Goal: Book appointment/travel/reservation

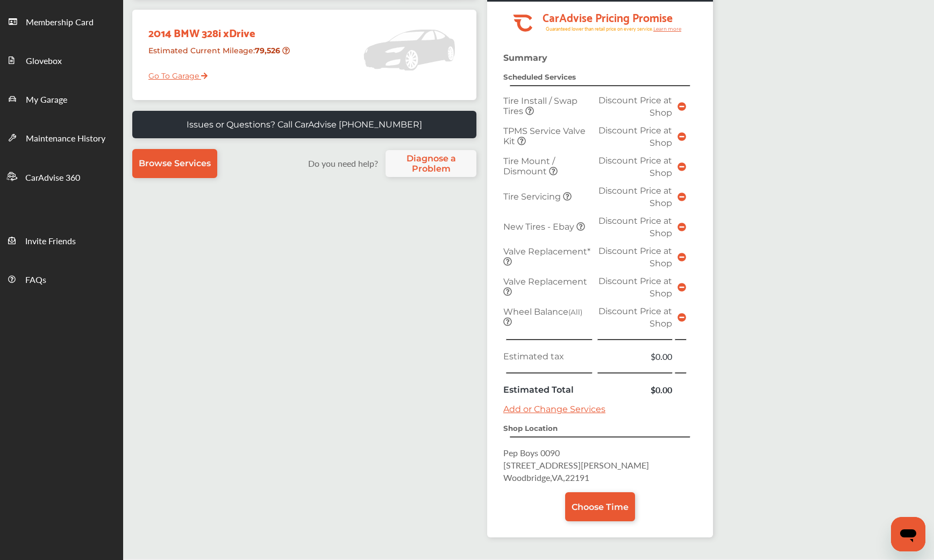
scroll to position [355, 0]
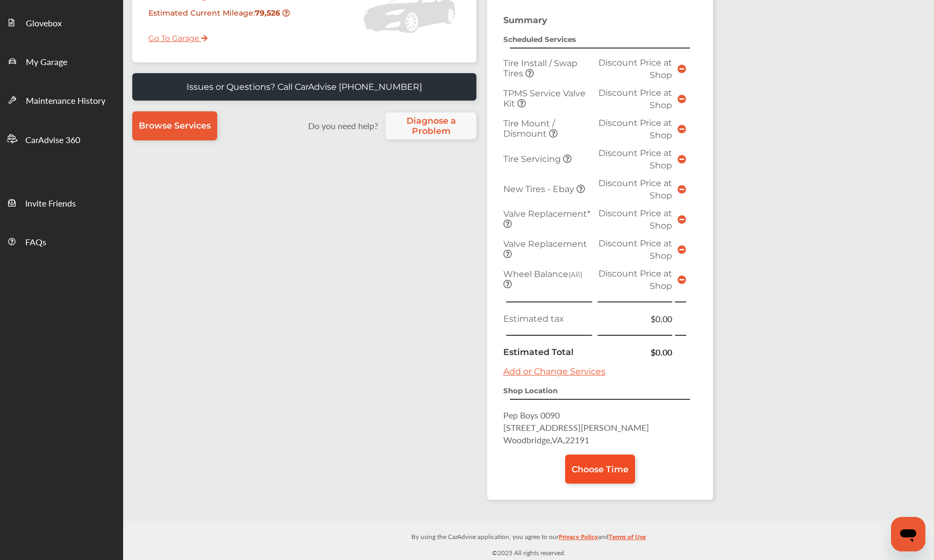
click at [597, 464] on span "Choose Time" at bounding box center [600, 469] width 57 height 10
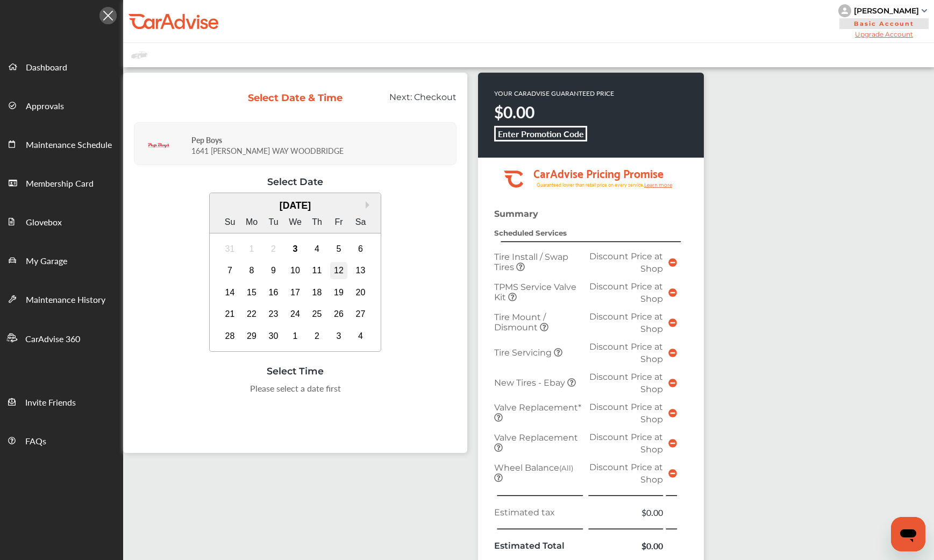
click at [339, 279] on div "12" at bounding box center [338, 270] width 17 height 17
click at [240, 401] on div "10:00 AM" at bounding box center [242, 391] width 52 height 19
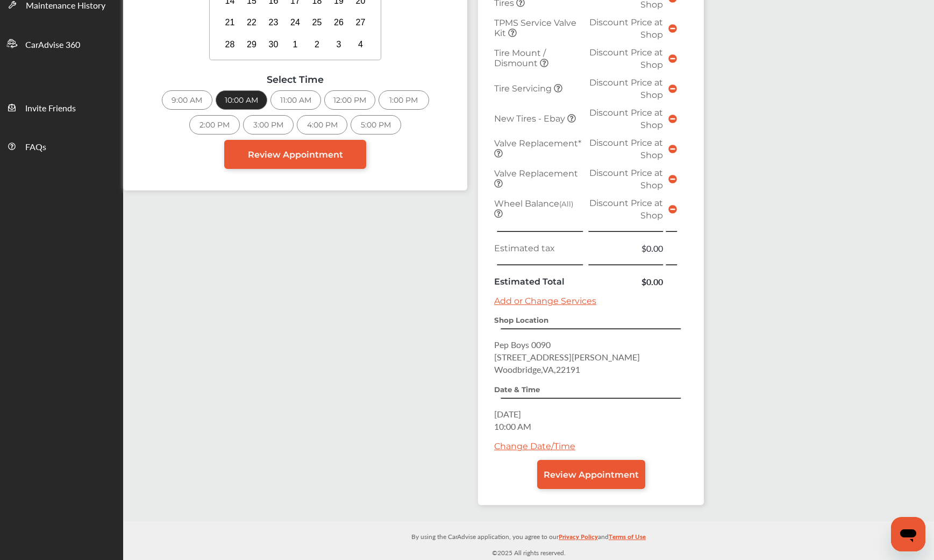
scroll to position [204, 0]
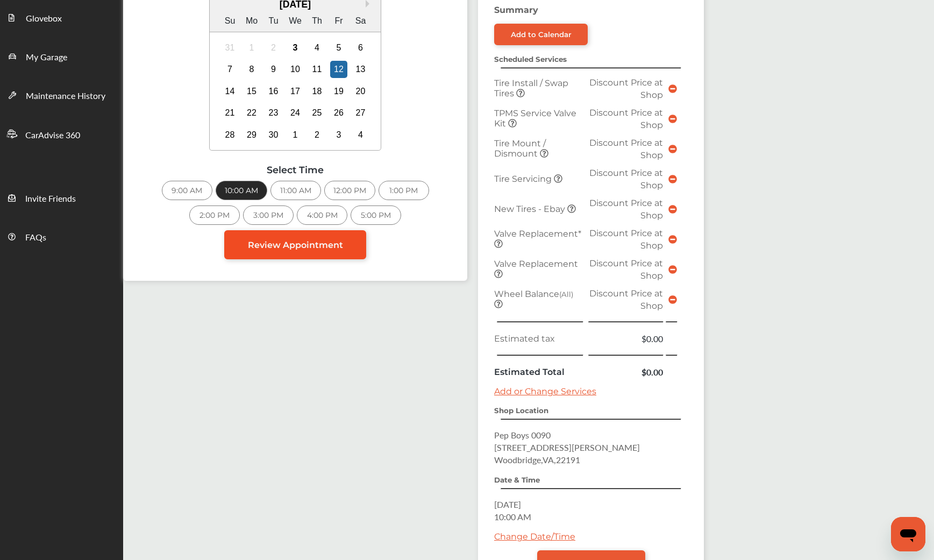
click at [308, 250] on span "Review Appointment" at bounding box center [295, 245] width 95 height 10
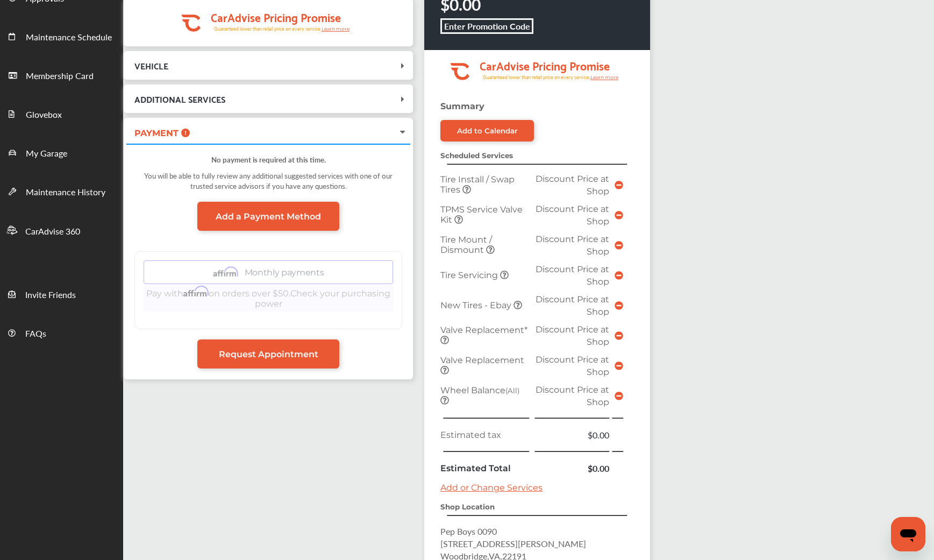
scroll to position [161, 0]
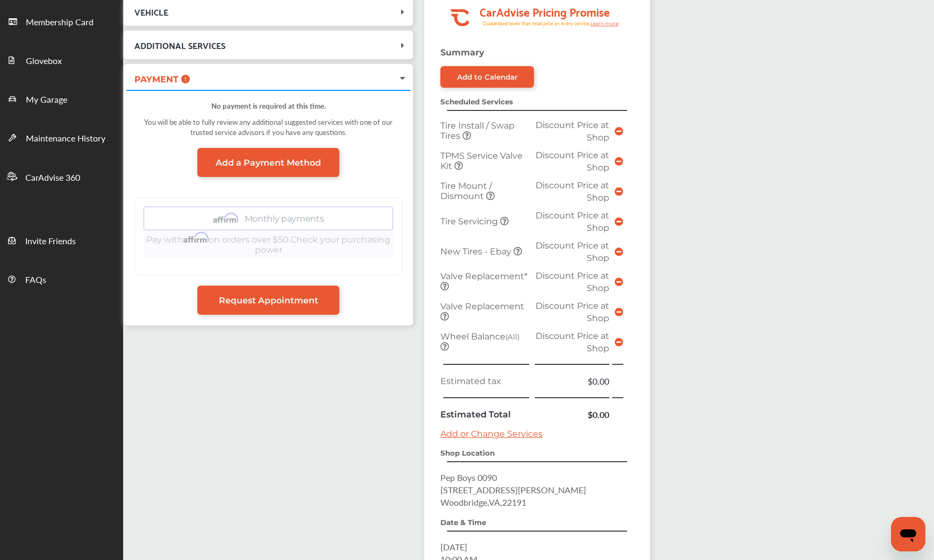
click at [404, 49] on icon at bounding box center [403, 45] width 11 height 9
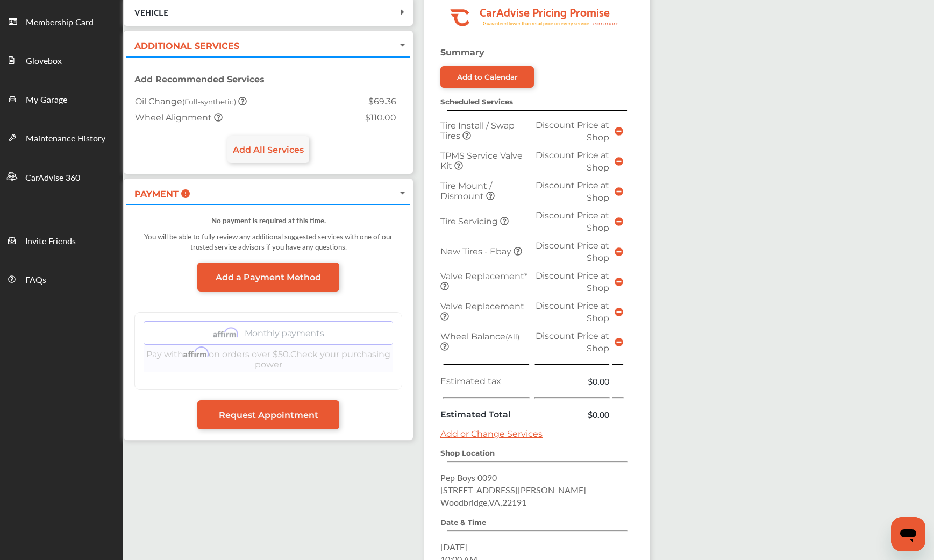
scroll to position [108, 0]
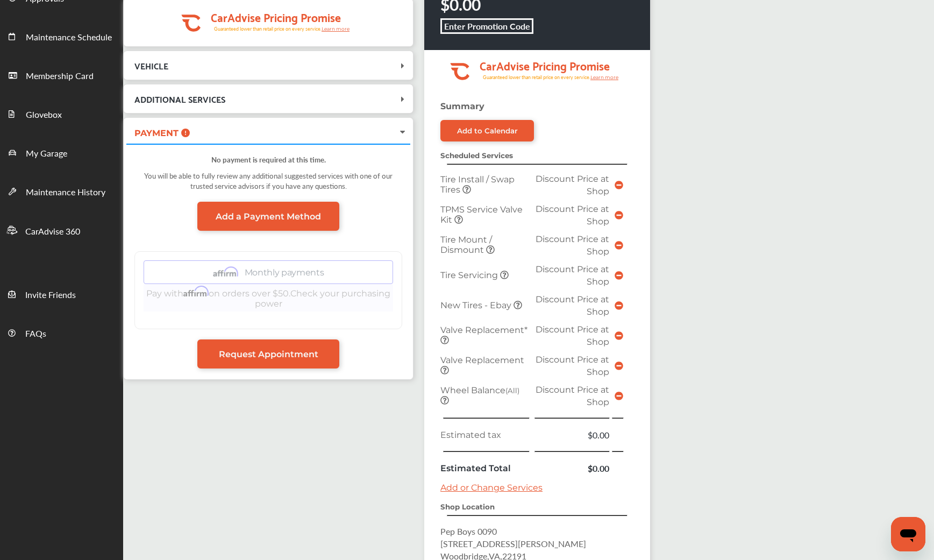
scroll to position [161, 0]
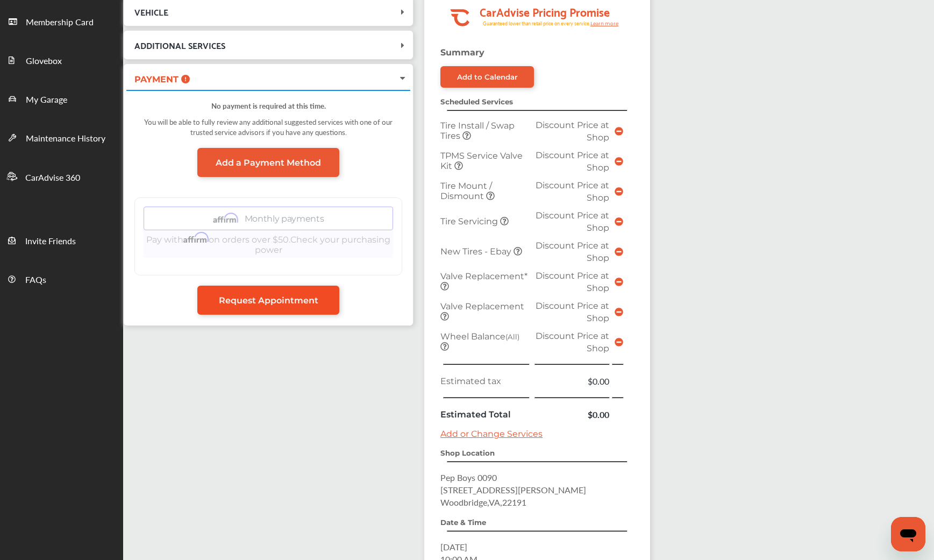
click at [297, 306] on span "Request Appointment" at bounding box center [269, 300] width 100 height 10
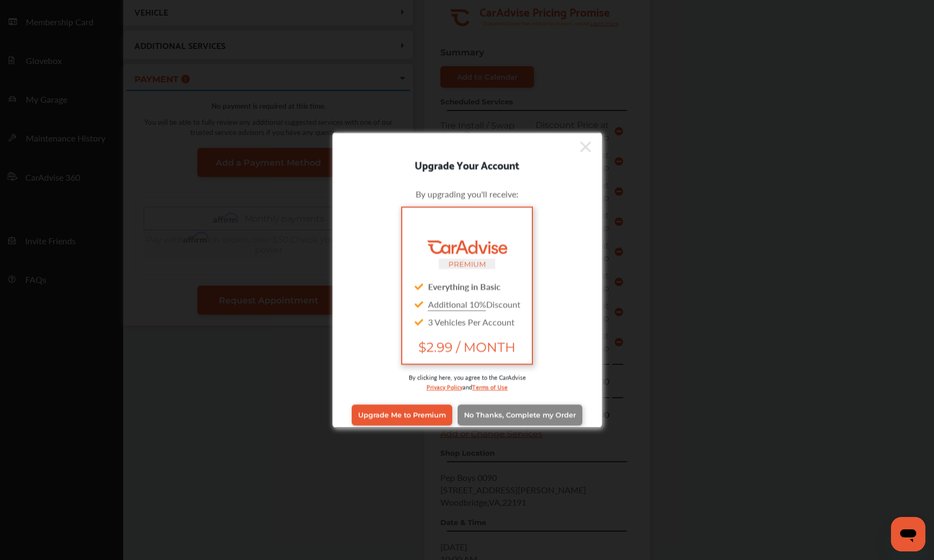
click at [517, 419] on span "No Thanks, Complete my Order" at bounding box center [520, 415] width 112 height 8
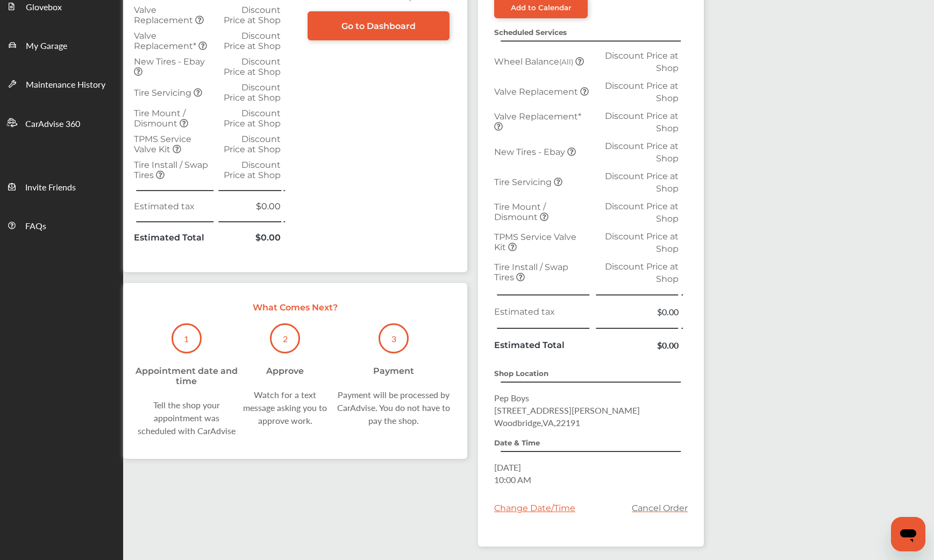
scroll to position [108, 0]
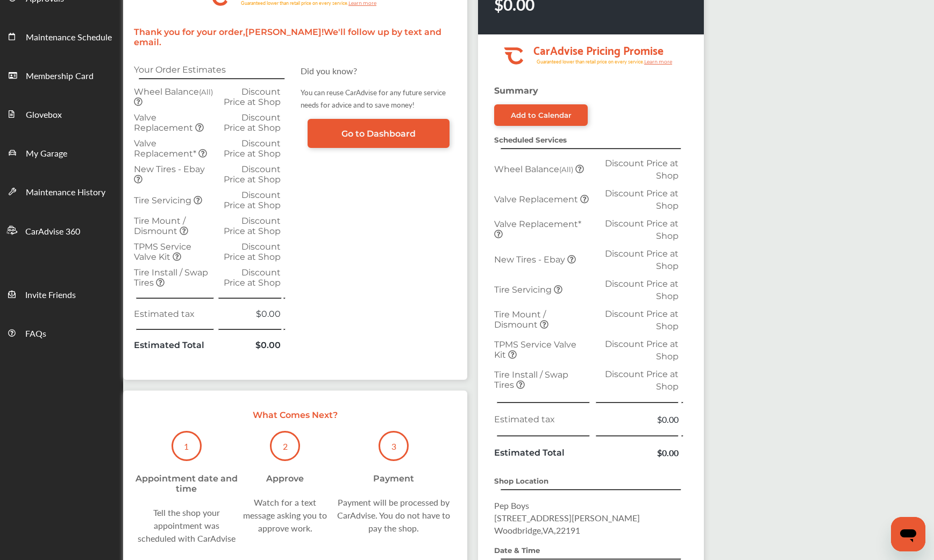
click at [249, 107] on span "Discount Price at Shop" at bounding box center [252, 97] width 57 height 20
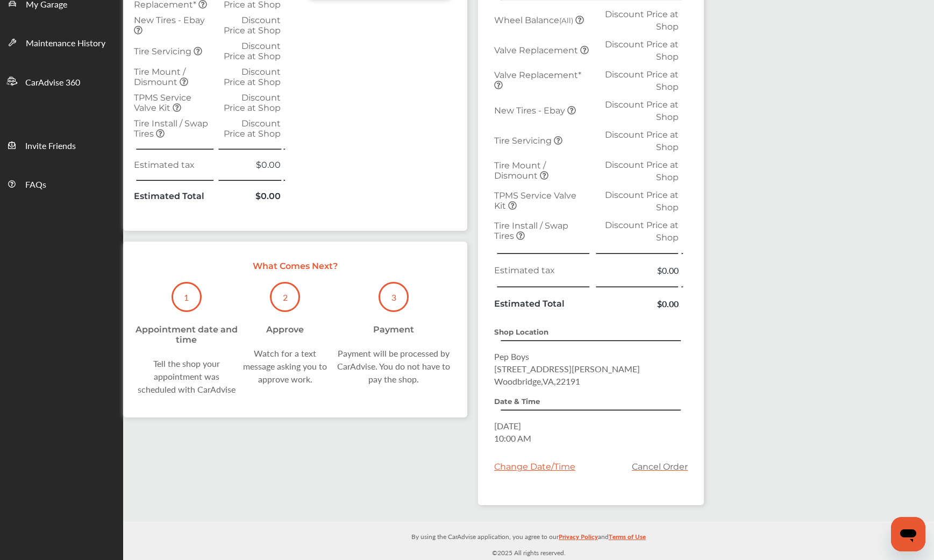
scroll to position [377, 0]
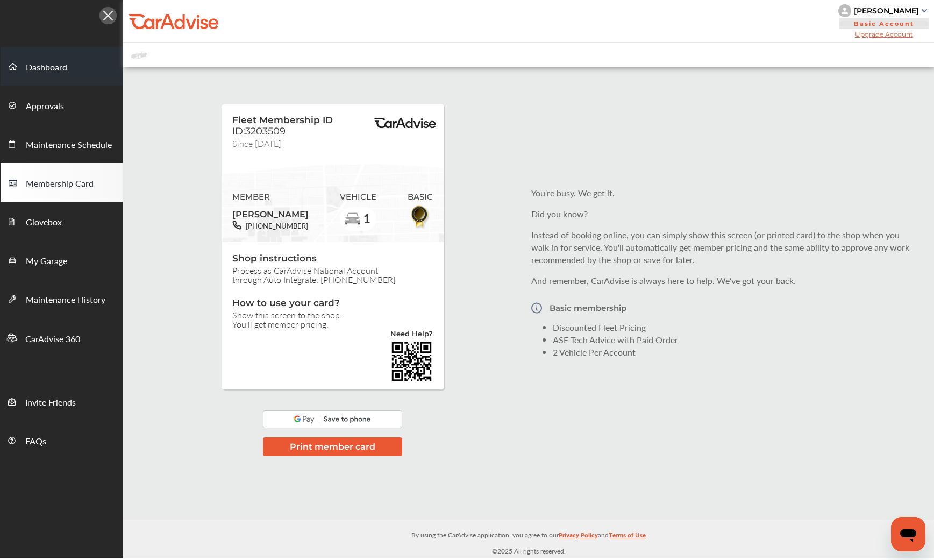
click at [68, 70] on link "Dashboard" at bounding box center [62, 66] width 122 height 39
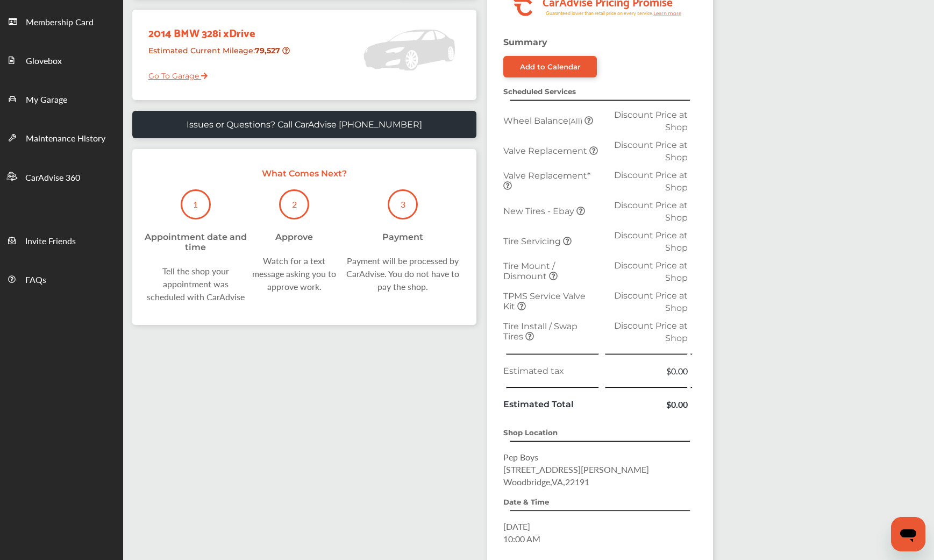
scroll to position [215, 0]
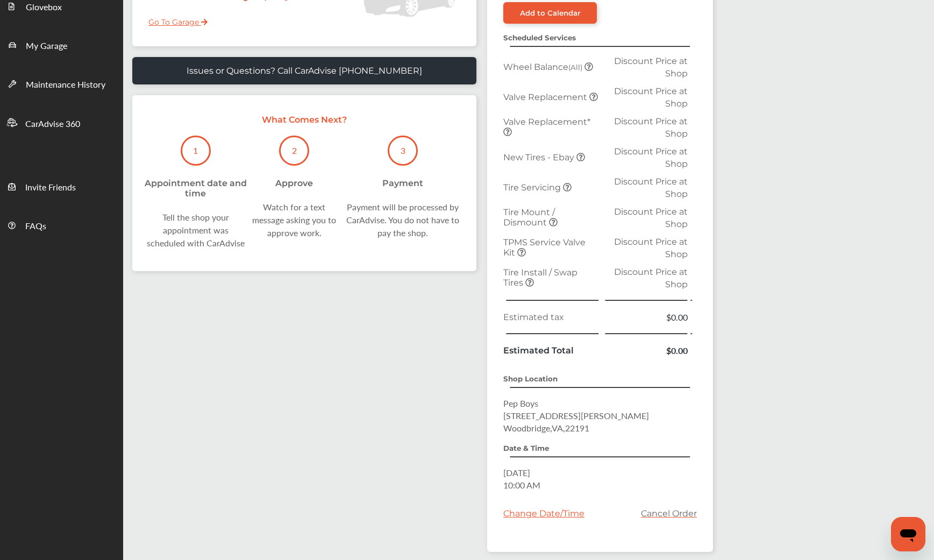
click at [564, 72] on span "Wheel Balance (All)" at bounding box center [543, 67] width 81 height 10
click at [560, 102] on span "Valve Replacement" at bounding box center [546, 97] width 86 height 10
click at [565, 127] on span "Valve Replacement*" at bounding box center [546, 122] width 87 height 10
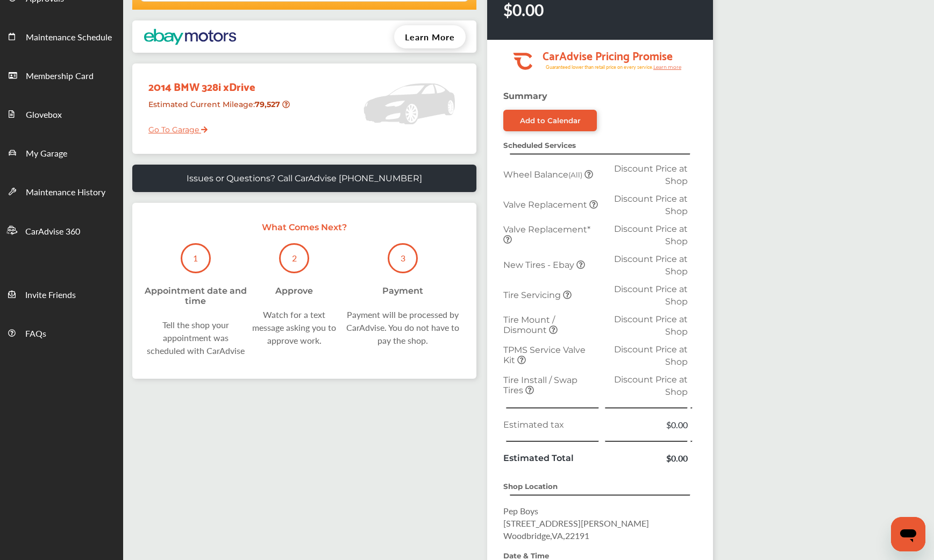
scroll to position [0, 0]
